Goal: Transaction & Acquisition: Purchase product/service

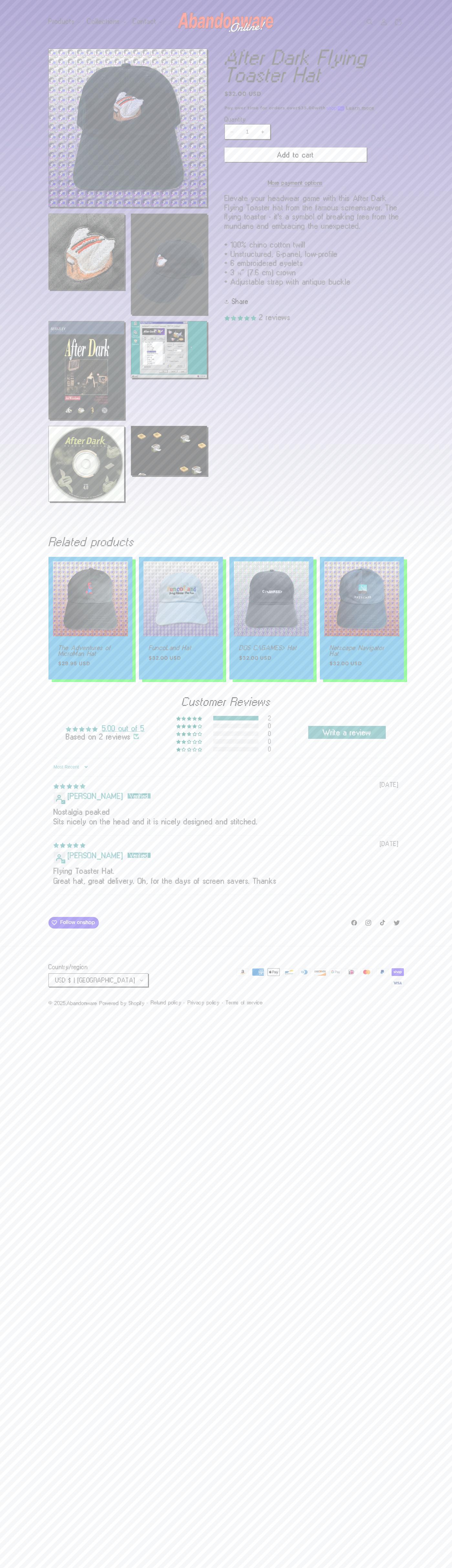
click at [295, 155] on button "Add to cart" at bounding box center [295, 155] width 142 height 15
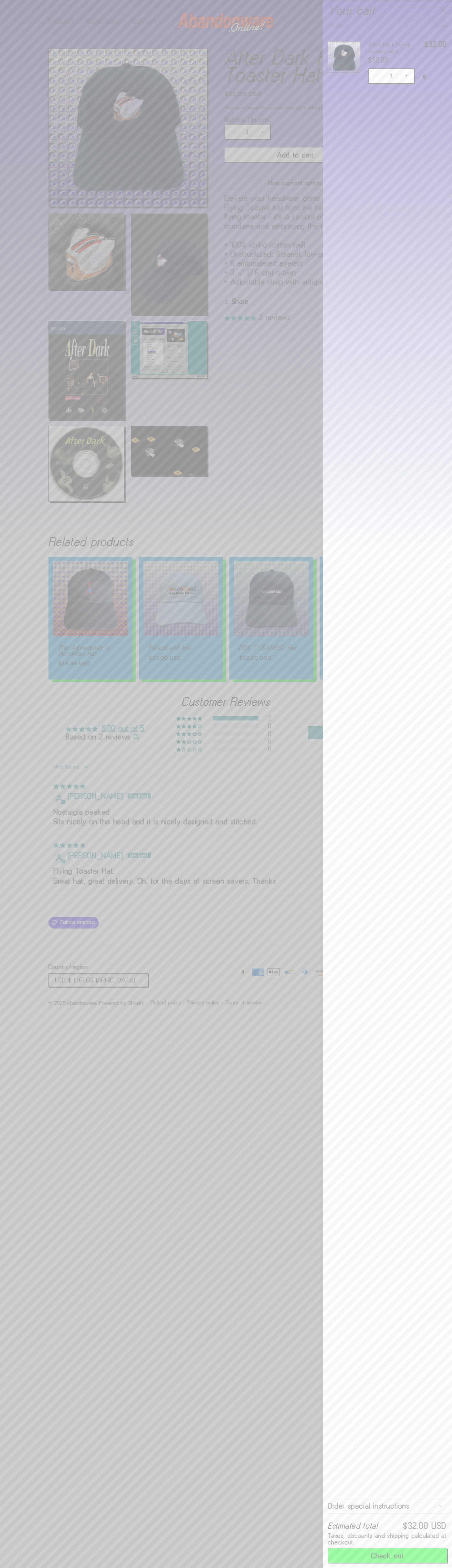
click at [387, 1556] on button "Check out" at bounding box center [387, 1556] width 119 height 15
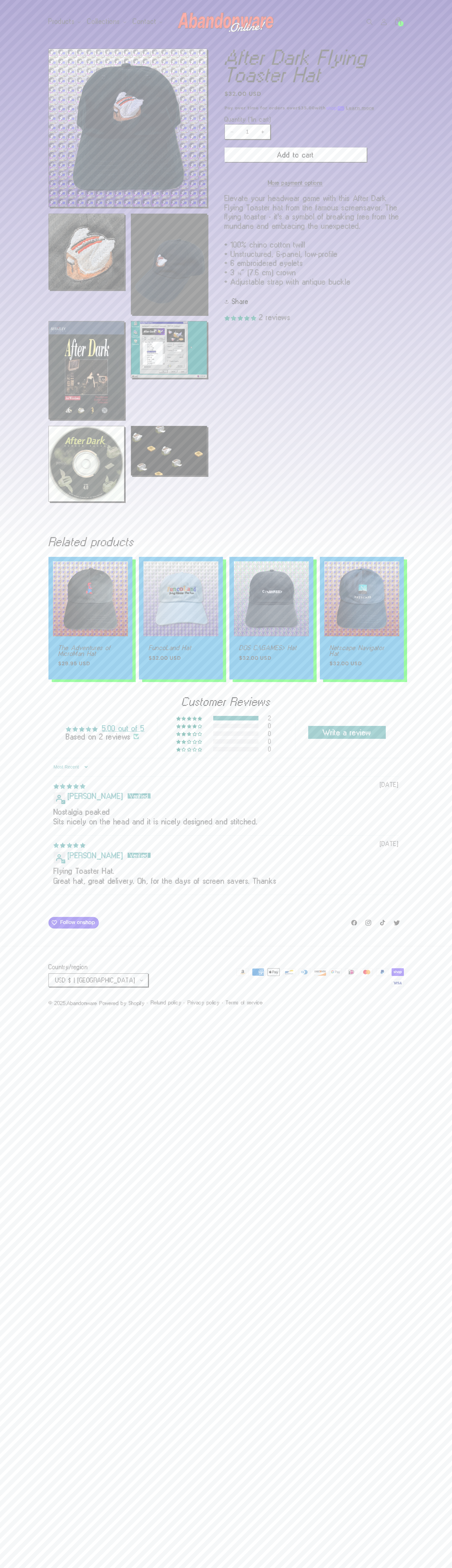
click at [295, 119] on label "Quantity ( 1 in cart)" at bounding box center [295, 119] width 142 height 7
click at [255, 124] on input "1" at bounding box center [247, 131] width 16 height 15
click at [398, 22] on icon at bounding box center [397, 21] width 14 height 14
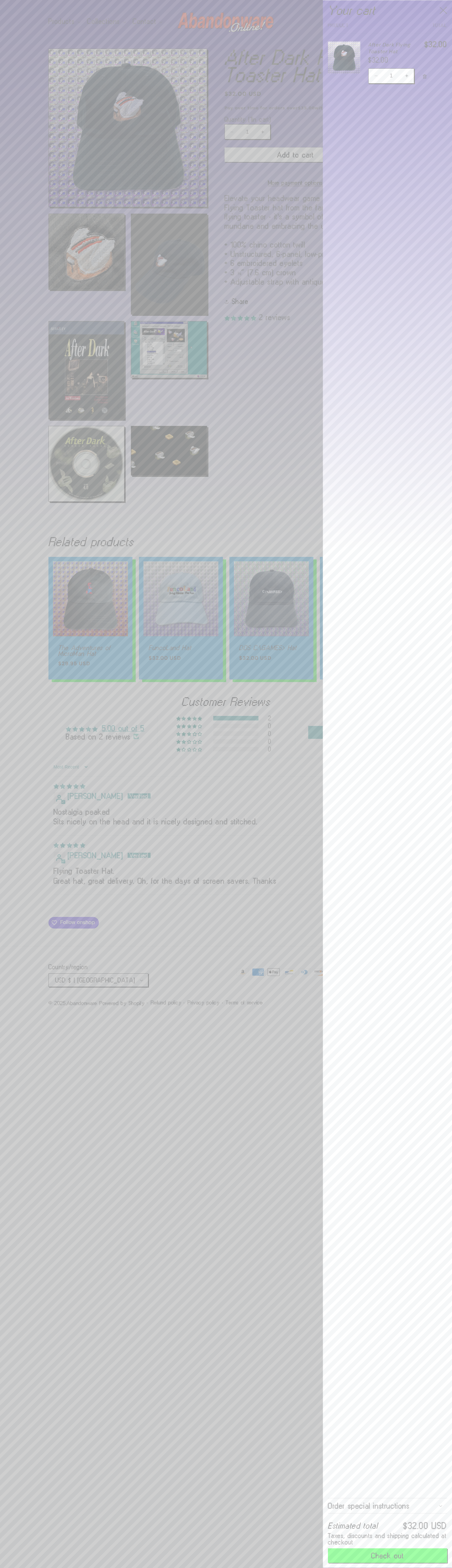
click at [443, 10] on icon "Close" at bounding box center [443, 10] width 8 height 8
